Goal: Check status: Check status

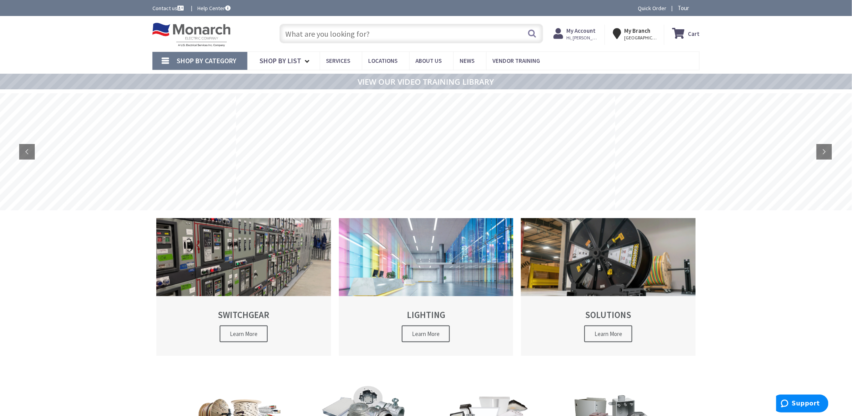
click at [584, 31] on strong "My Account" at bounding box center [580, 30] width 29 height 7
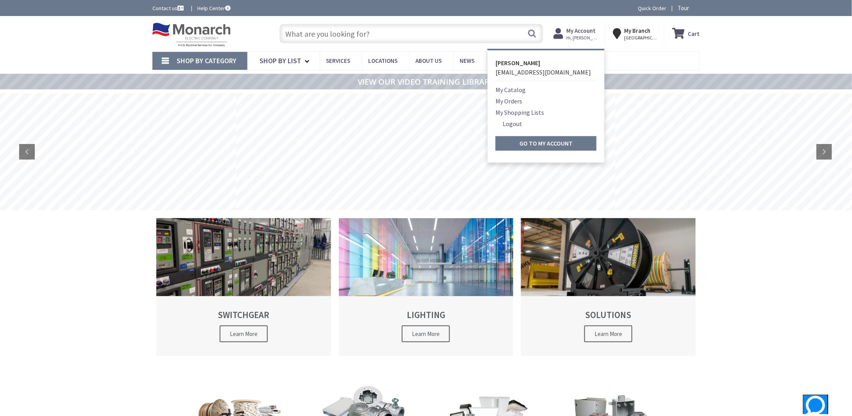
click at [517, 99] on link "My Orders" at bounding box center [508, 101] width 27 height 9
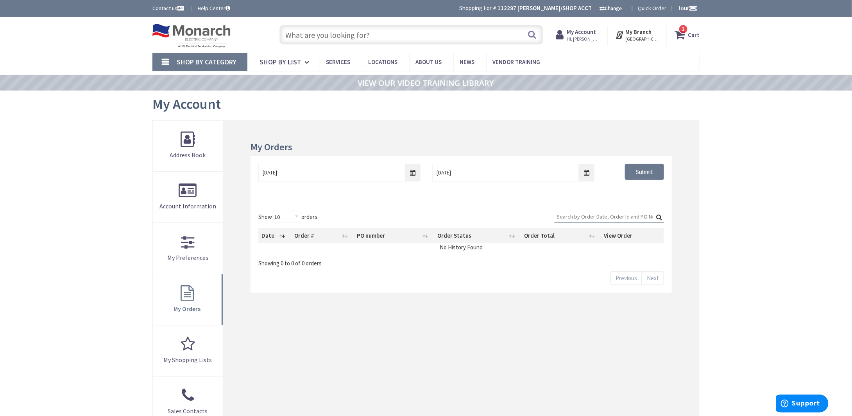
click at [610, 217] on input "Search:" at bounding box center [608, 217] width 109 height 12
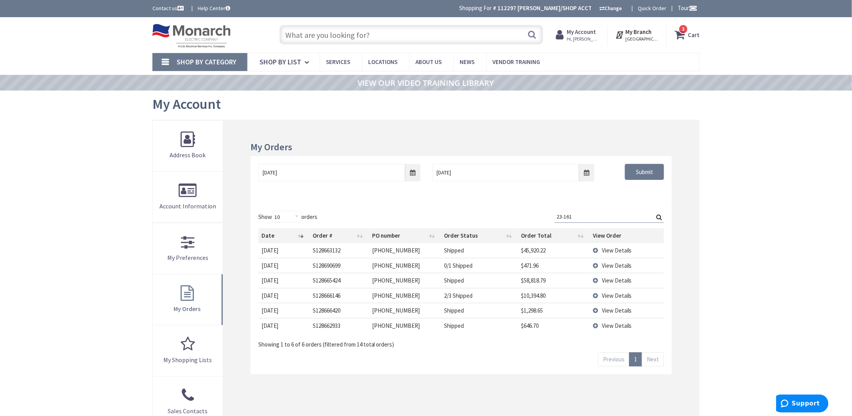
type input "23-161"
click at [615, 250] on span "View Details" at bounding box center [617, 250] width 30 height 7
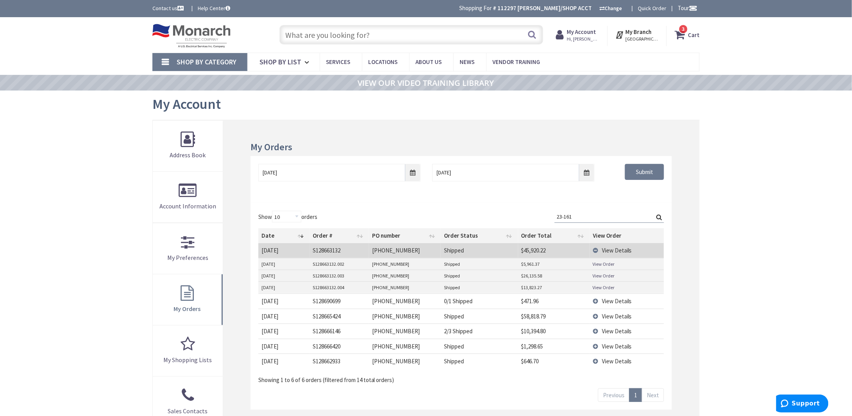
click at [606, 264] on link "View Order" at bounding box center [604, 264] width 22 height 7
click at [600, 275] on link "View Order" at bounding box center [604, 276] width 22 height 7
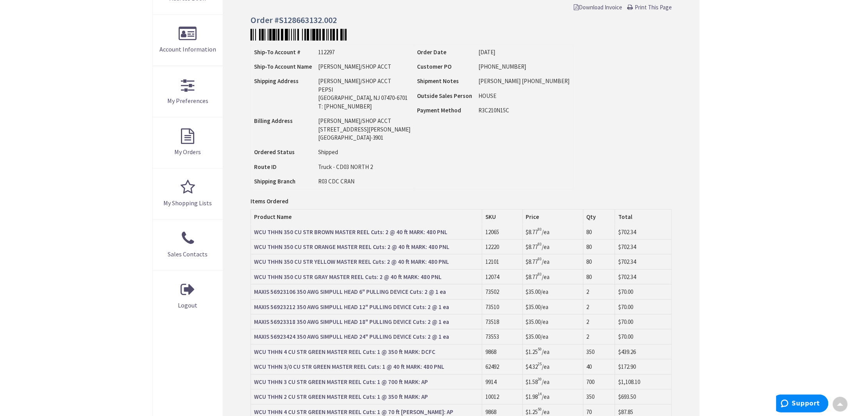
scroll to position [1, 0]
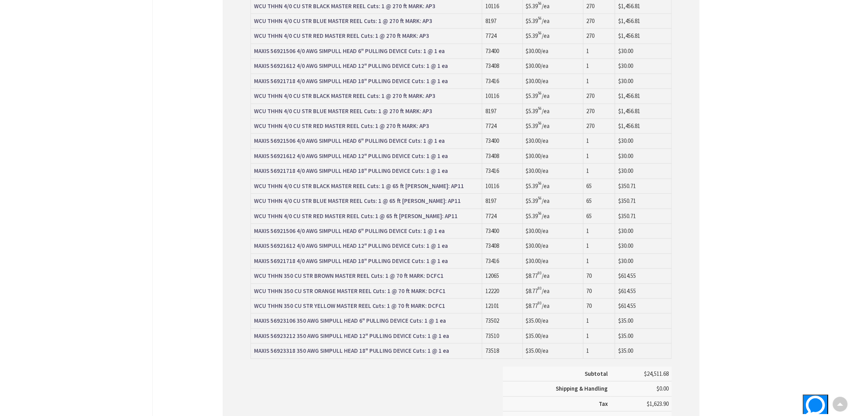
scroll to position [665, 0]
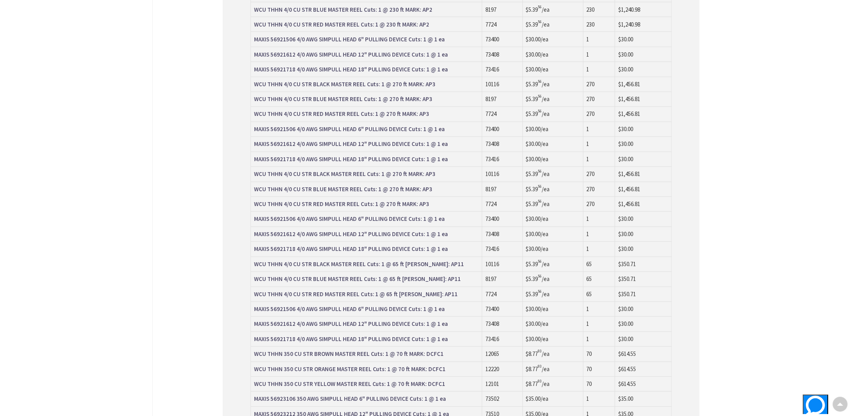
drag, startPoint x: 88, startPoint y: 395, endPoint x: 111, endPoint y: 375, distance: 31.1
click at [98, 387] on div "Skip to Content Toggle Nav Search 3 3 3 items Cart My Cart" at bounding box center [426, 34] width 852 height 1364
